Goal: Transaction & Acquisition: Purchase product/service

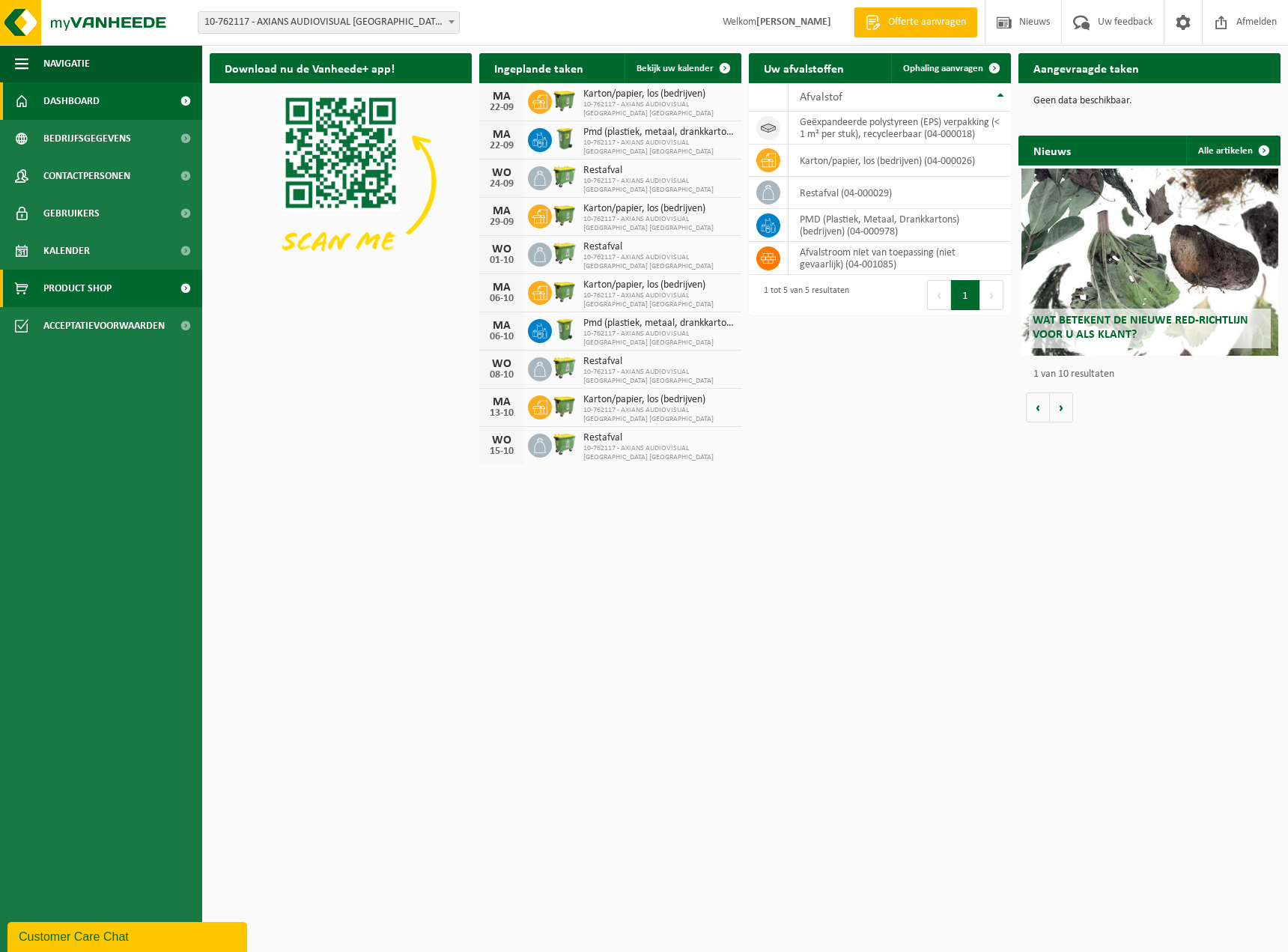
click at [84, 284] on span "Product Shop" at bounding box center [78, 288] width 69 height 38
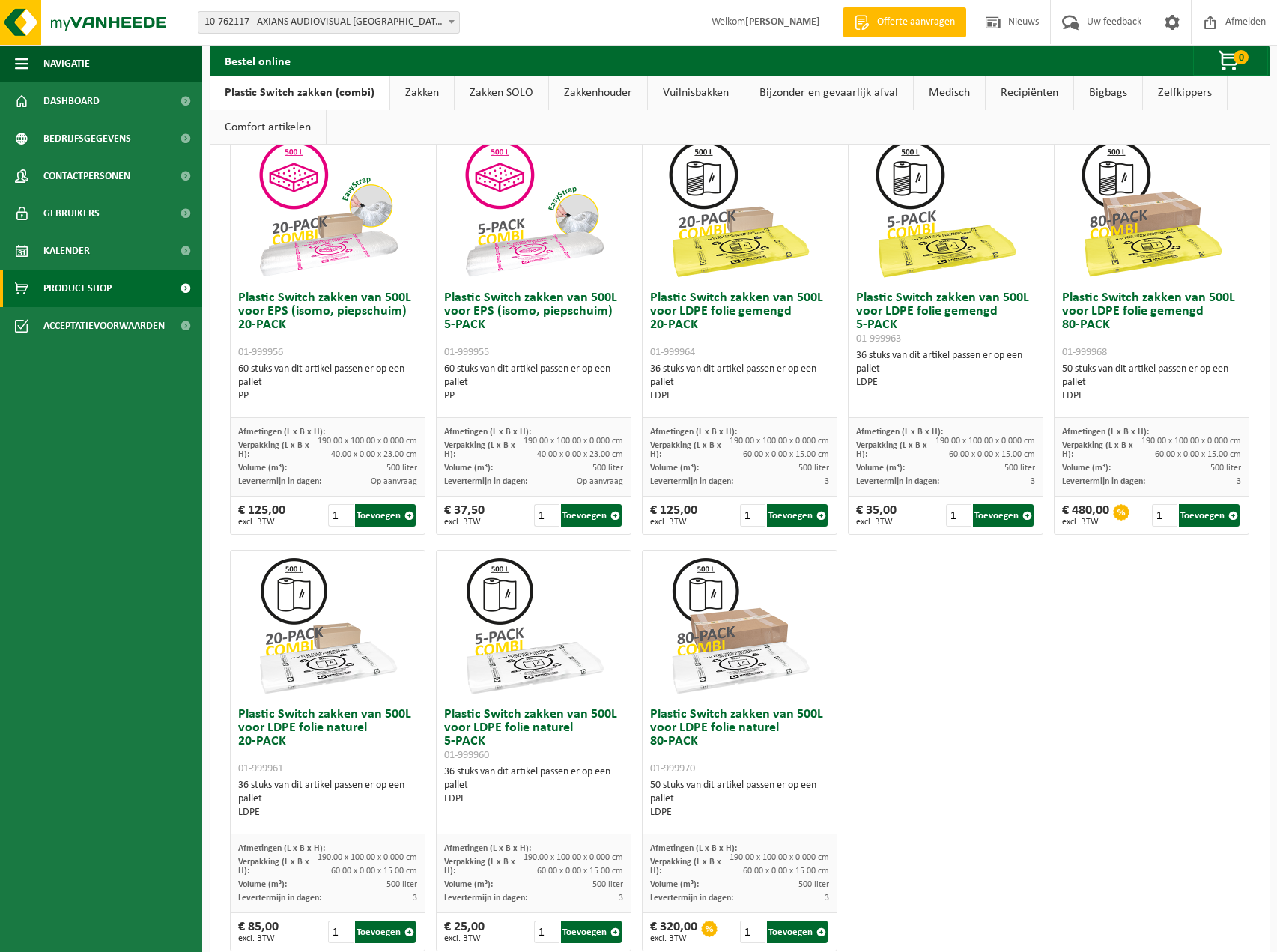
scroll to position [555, 0]
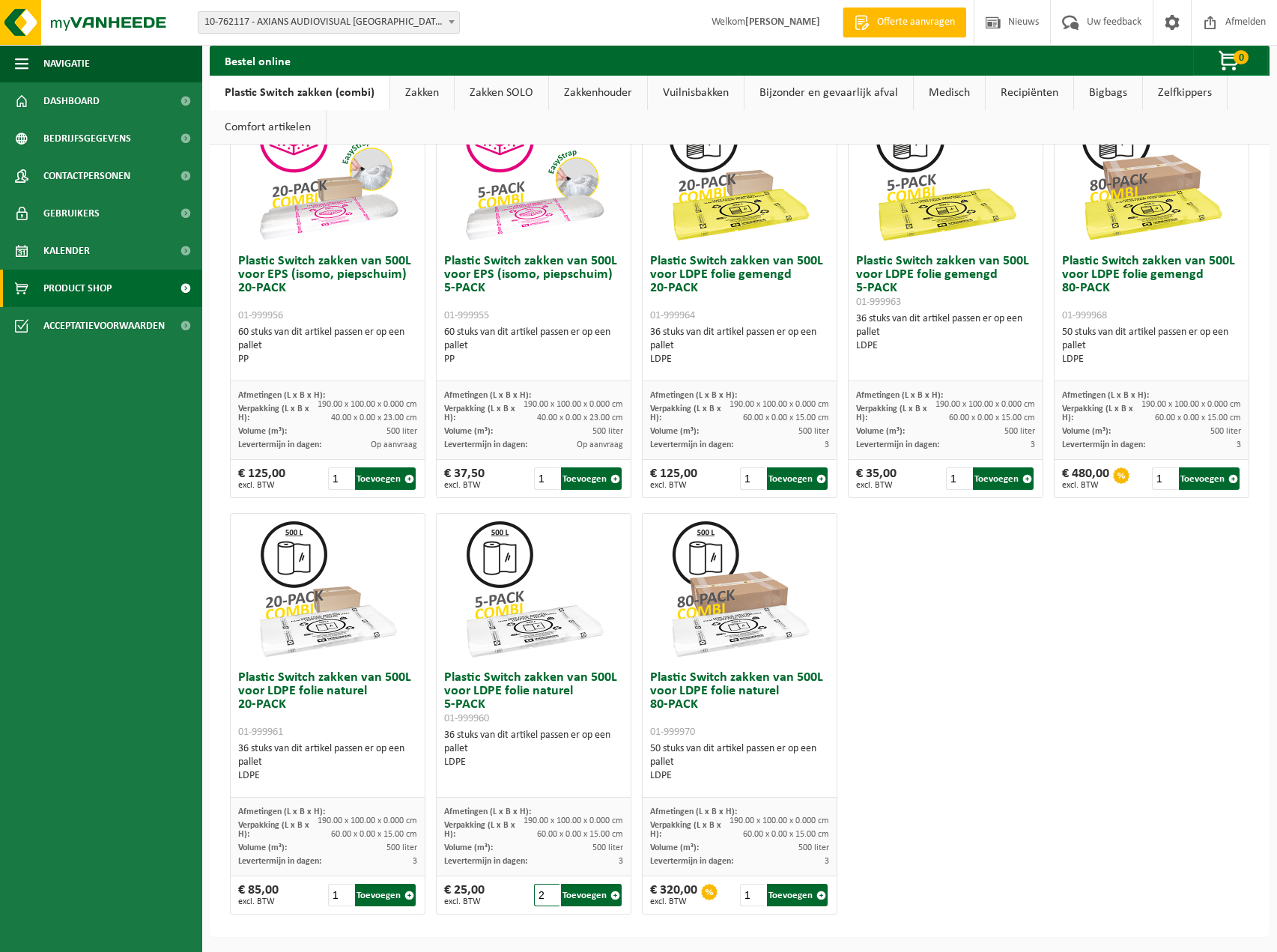
click at [549, 893] on input "2" at bounding box center [546, 895] width 26 height 23
type input "1"
click at [546, 899] on input "1" at bounding box center [546, 895] width 26 height 23
click at [378, 890] on button "Toevoegen" at bounding box center [385, 895] width 61 height 23
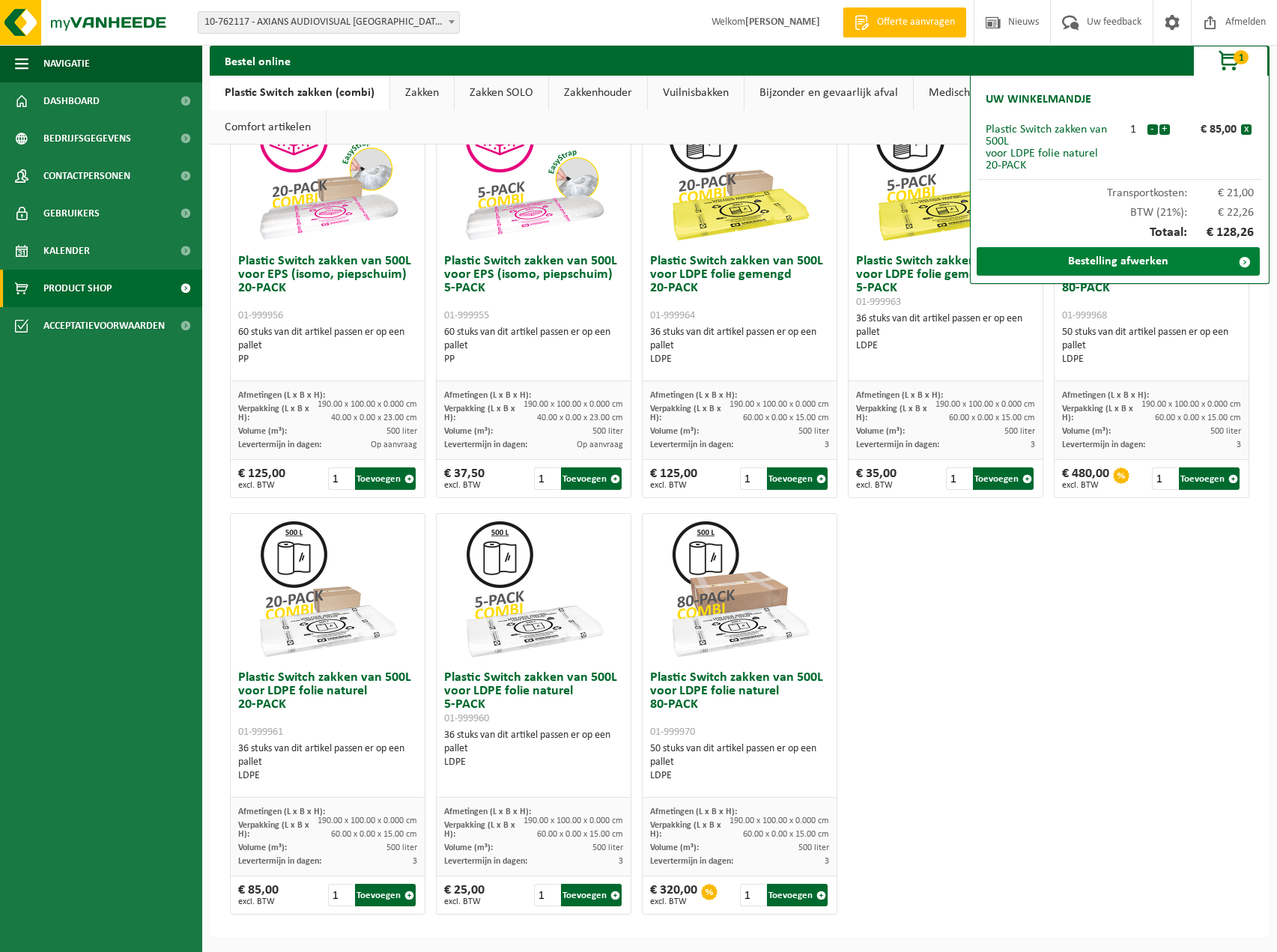
click at [1120, 260] on link "Bestelling afwerken" at bounding box center [1118, 261] width 283 height 29
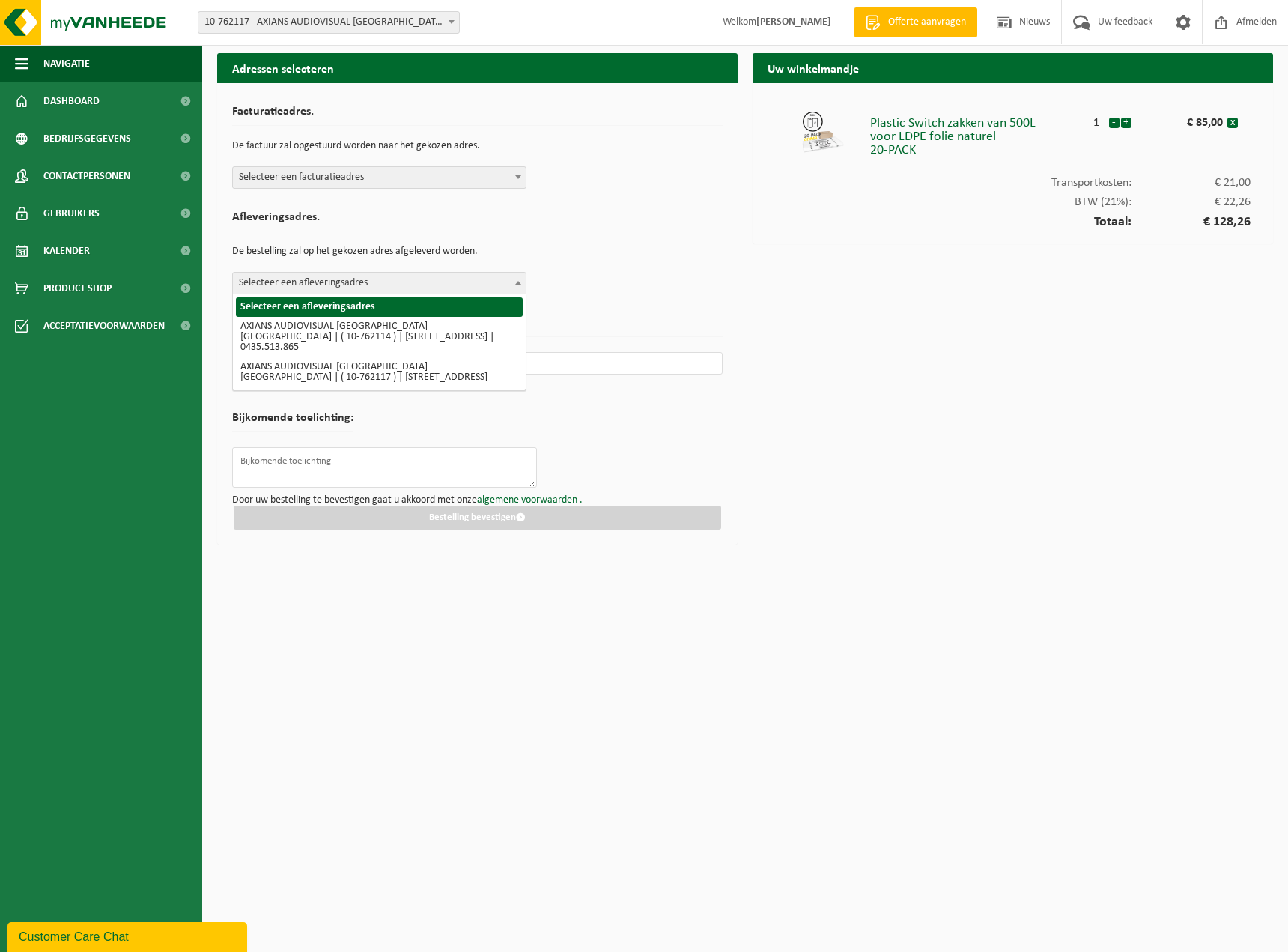
click at [285, 290] on span "Selecteer een afleveringsadres" at bounding box center [379, 283] width 293 height 21
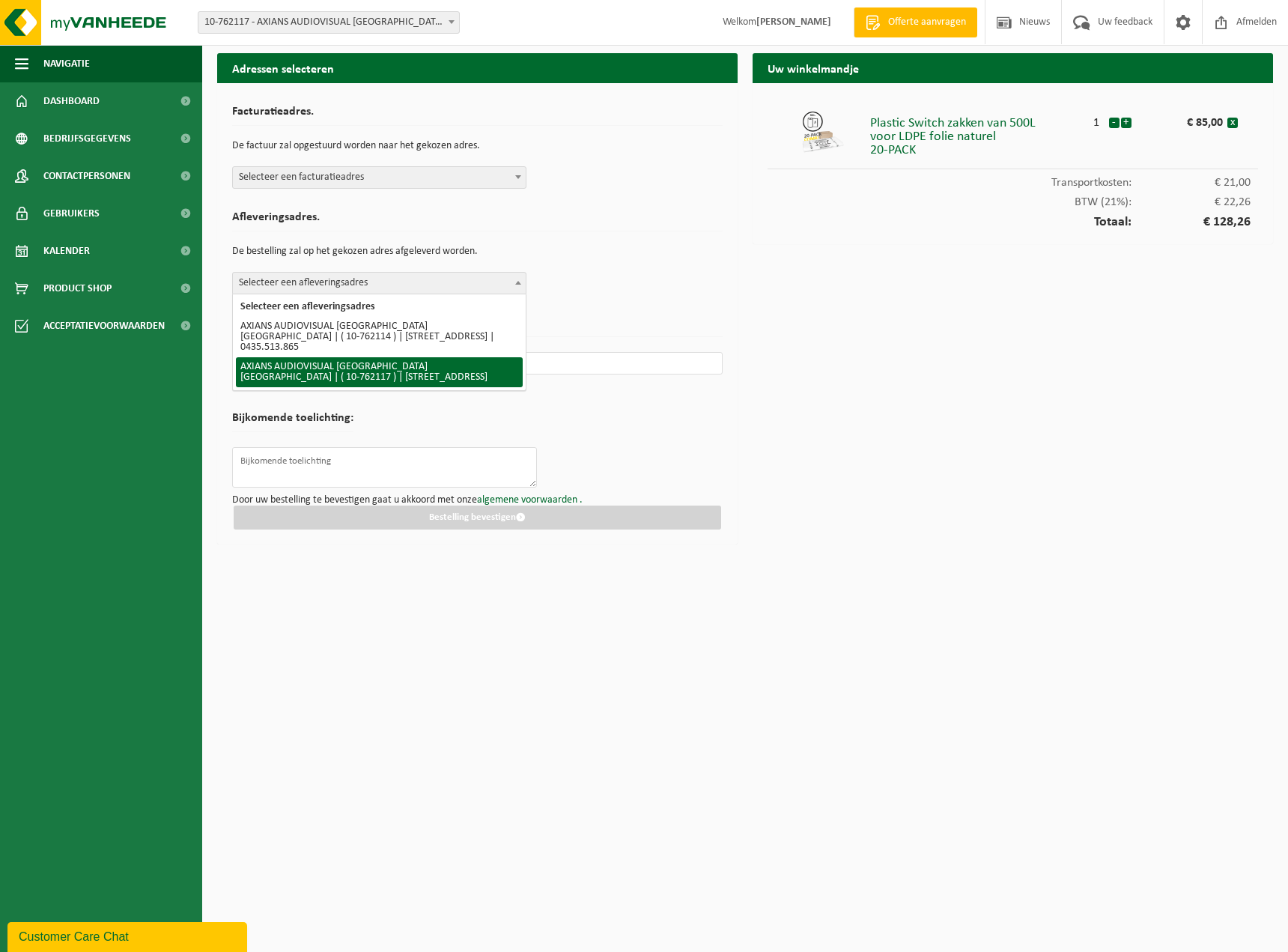
select select "17587"
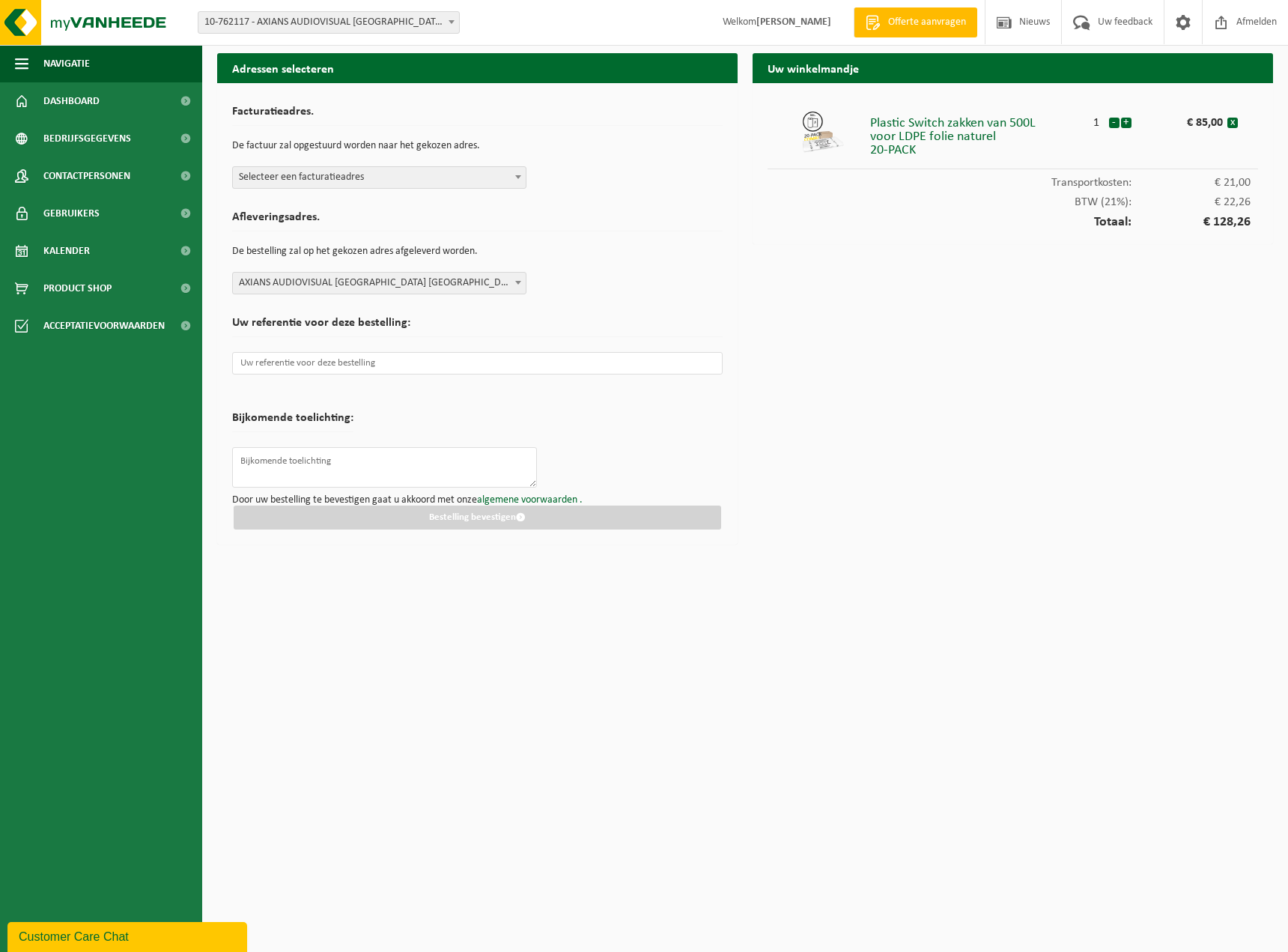
click at [311, 180] on span "Selecteer een facturatieadres" at bounding box center [379, 178] width 293 height 21
select select "17586"
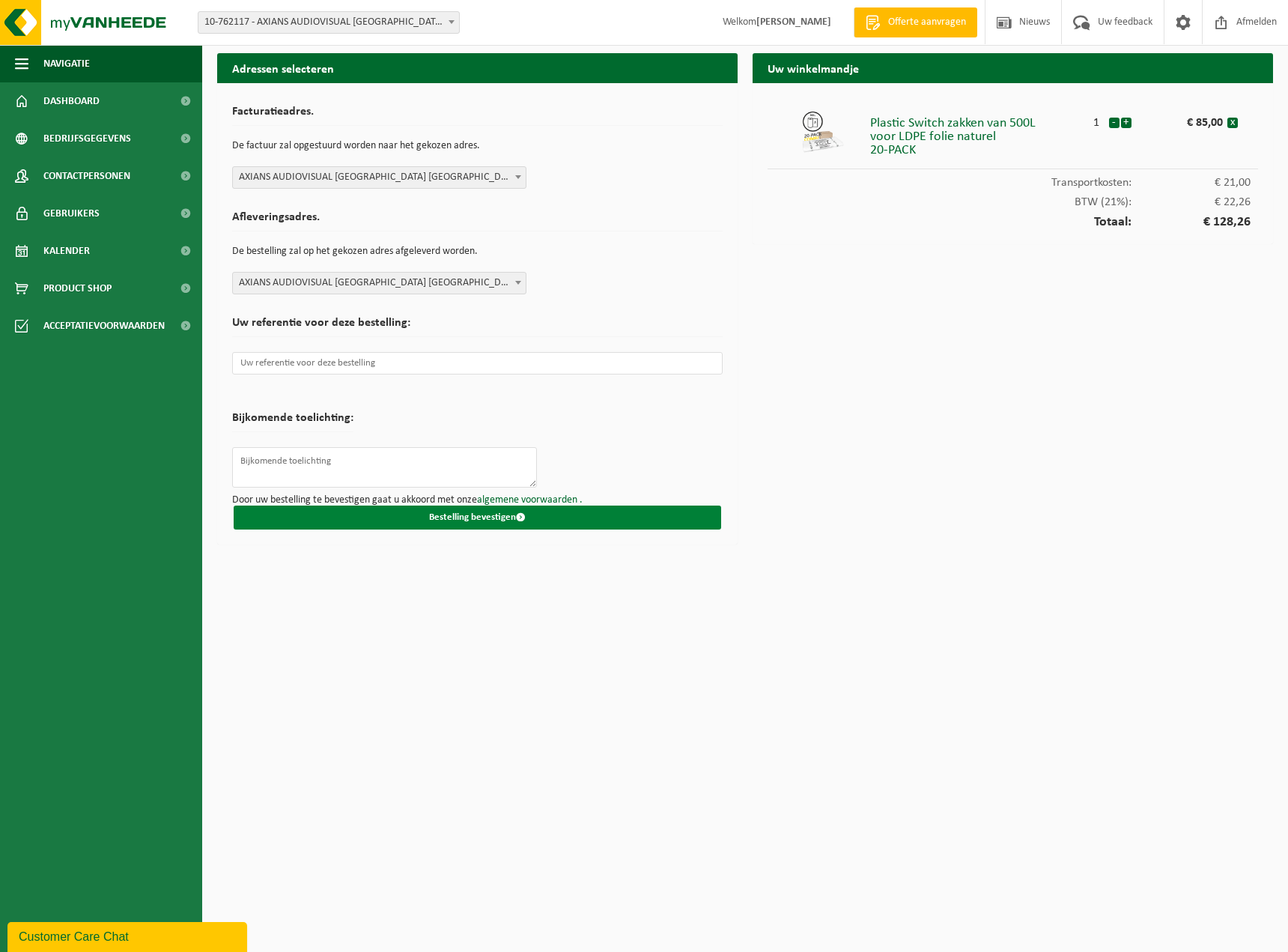
click at [426, 514] on button "Bestelling bevestigen" at bounding box center [477, 518] width 488 height 24
